Goal: Task Accomplishment & Management: Manage account settings

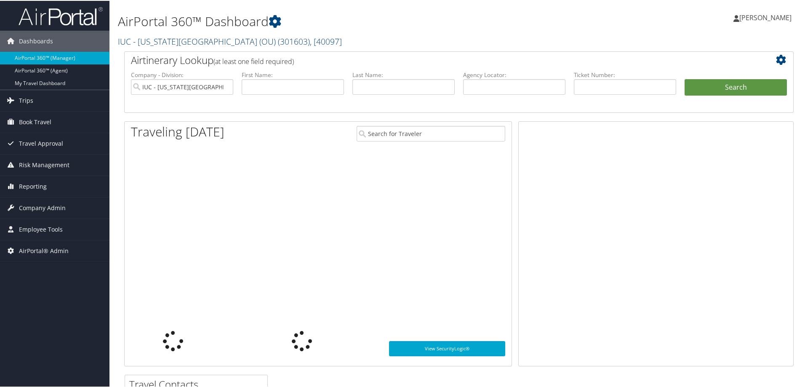
click at [174, 41] on link "IUC - Ohio University (OU) ( 301603 ) , [ 40097 ]" at bounding box center [230, 40] width 224 height 11
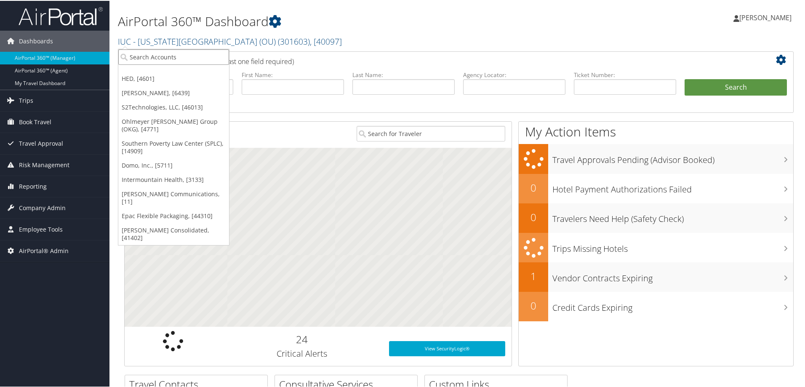
click at [168, 55] on input "search" at bounding box center [173, 56] width 111 height 16
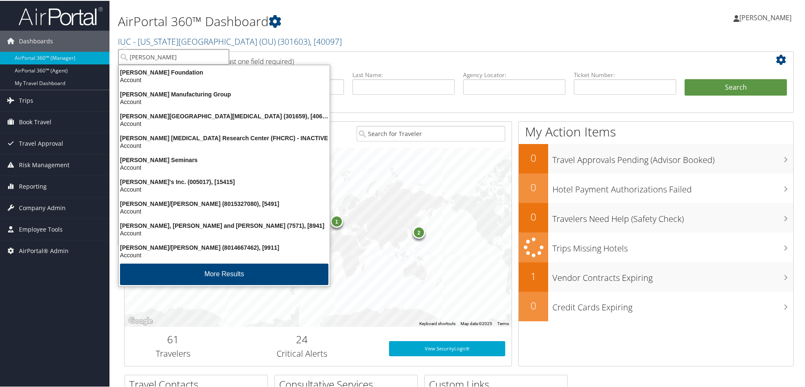
type input "fred hutch"
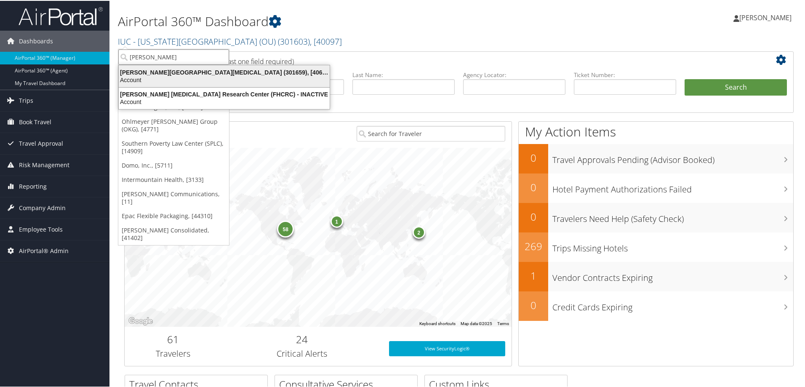
click at [193, 73] on div "Fred Hutchinson Cancer Center (301659), [40671]" at bounding box center [224, 72] width 221 height 8
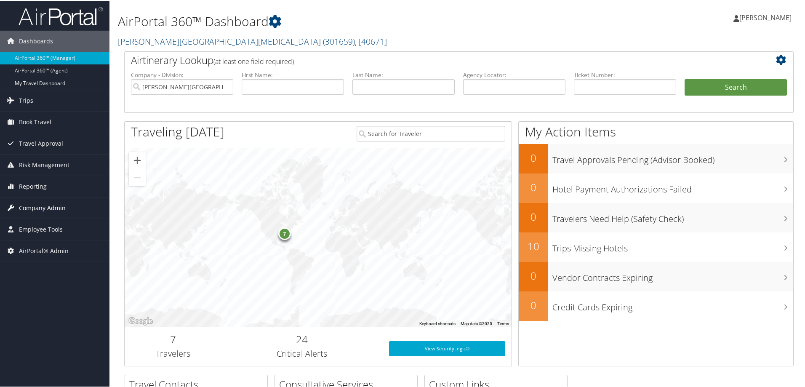
click at [56, 207] on span "Company Admin" at bounding box center [42, 207] width 47 height 21
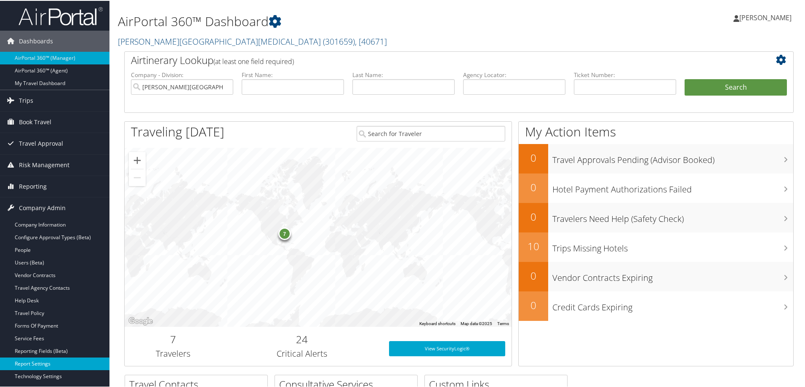
click at [40, 362] on link "Report Settings" at bounding box center [55, 363] width 110 height 13
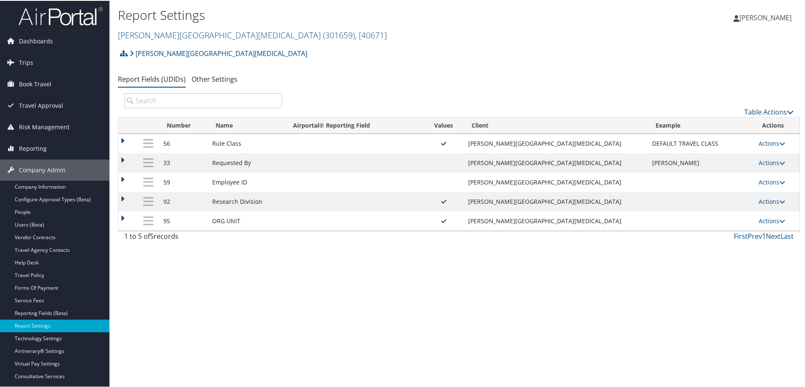
click at [768, 198] on link "Actions" at bounding box center [772, 201] width 27 height 8
click at [709, 241] on link "Edit" at bounding box center [733, 242] width 91 height 14
select select "both"
select select "profiled"
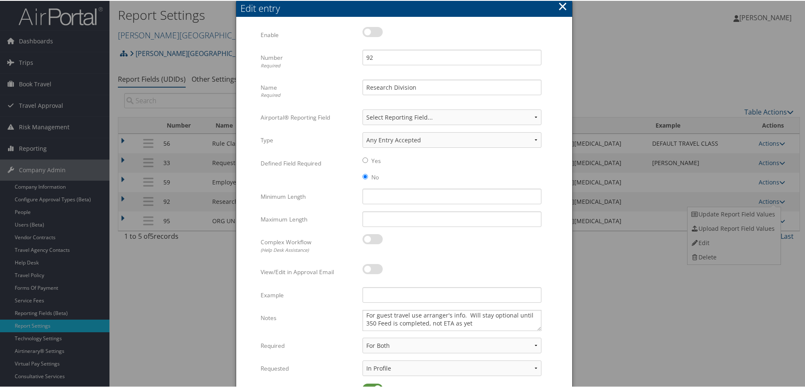
click at [561, 6] on button "×" at bounding box center [563, 5] width 10 height 17
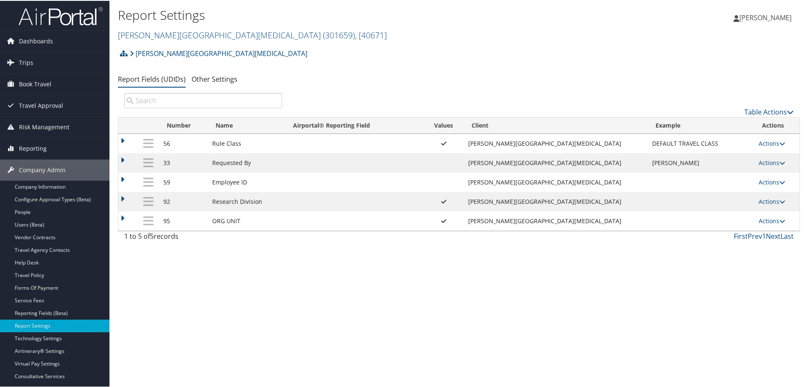
click at [562, 39] on h2 "[PERSON_NAME][GEOGRAPHIC_DATA][MEDICAL_DATA] ( 301659 ) , [ 40671 ]" at bounding box center [345, 34] width 455 height 14
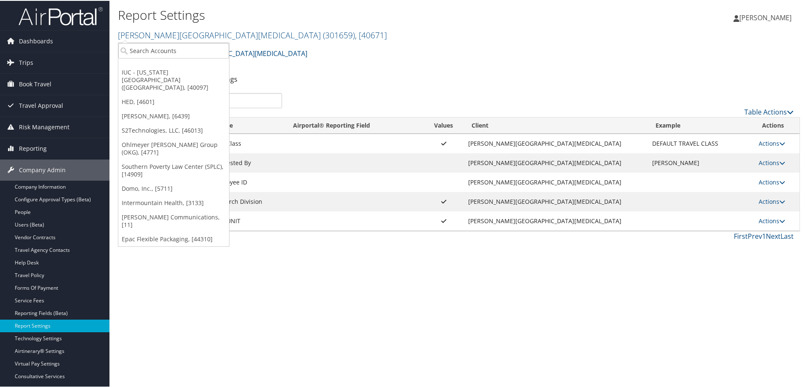
click at [267, 329] on div "Report Settings [PERSON_NAME][GEOGRAPHIC_DATA][MEDICAL_DATA] ( 301659 ) , [ 406…" at bounding box center [459, 193] width 699 height 387
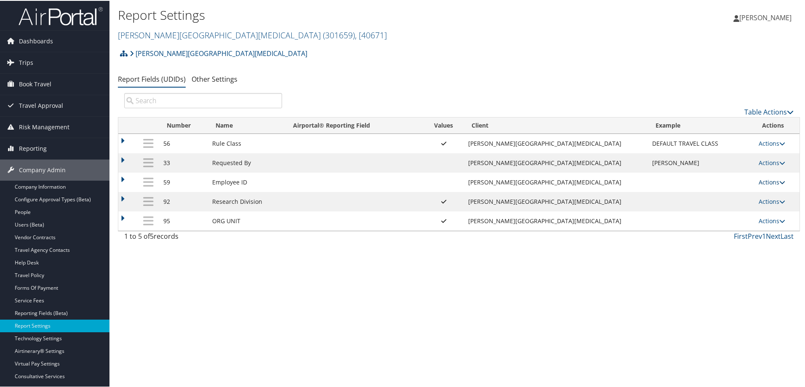
click at [768, 179] on link "Actions" at bounding box center [772, 181] width 27 height 8
click at [707, 222] on link "Edit" at bounding box center [733, 223] width 91 height 14
select select "both"
select select "profiled"
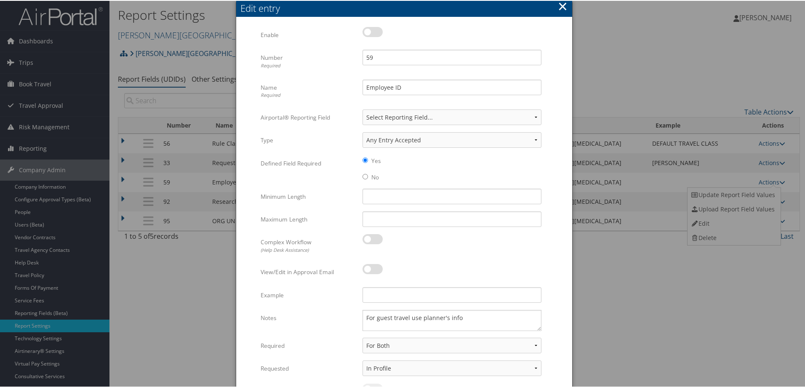
click at [560, 5] on button "×" at bounding box center [563, 5] width 10 height 17
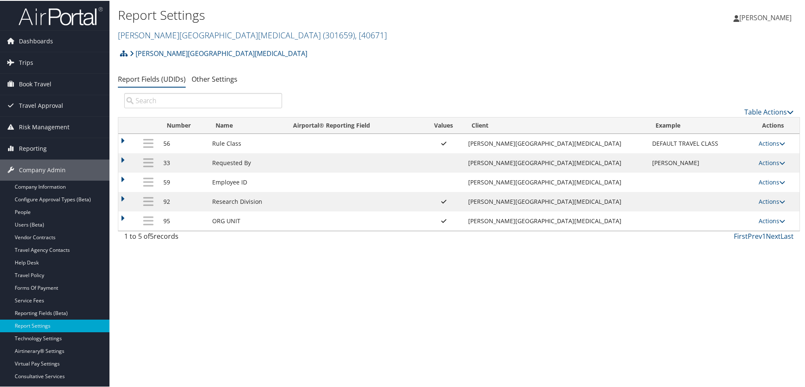
click at [612, 62] on div "[PERSON_NAME] [MEDICAL_DATA] Account Structure [PERSON_NAME][GEOGRAPHIC_DATA][M…" at bounding box center [459, 55] width 682 height 23
click at [767, 219] on link "Actions" at bounding box center [772, 220] width 27 height 8
click at [712, 262] on link "Edit" at bounding box center [733, 261] width 91 height 14
select select "both"
select select "profiled"
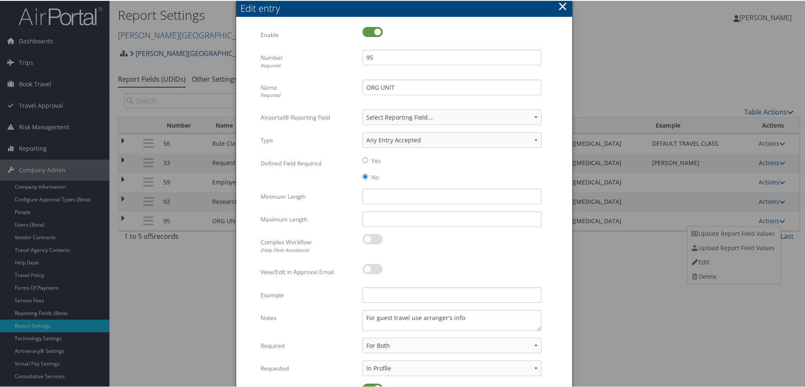
click at [561, 5] on button "×" at bounding box center [563, 5] width 10 height 17
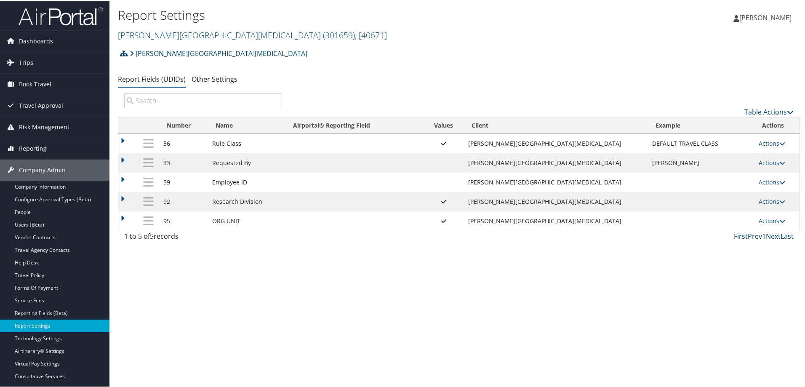
click at [538, 88] on div "[PERSON_NAME] [MEDICAL_DATA] Account Structure [PERSON_NAME][GEOGRAPHIC_DATA][M…" at bounding box center [459, 144] width 682 height 201
click at [762, 200] on link "Actions" at bounding box center [772, 201] width 27 height 8
click at [734, 212] on link "Update Report Field Values" at bounding box center [733, 213] width 91 height 14
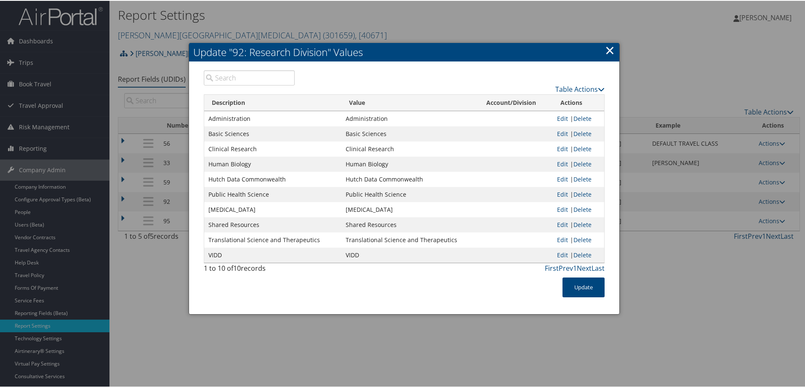
click at [609, 50] on link "×" at bounding box center [610, 49] width 10 height 17
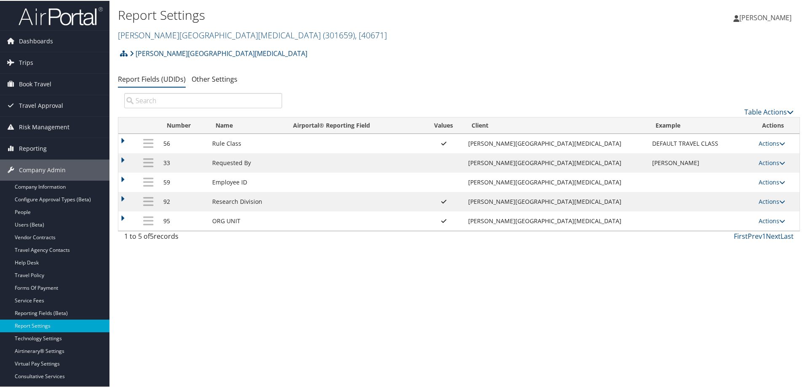
click at [466, 65] on div "[PERSON_NAME] [MEDICAL_DATA] Account Structure [PERSON_NAME][GEOGRAPHIC_DATA][M…" at bounding box center [459, 55] width 682 height 23
